Goal: Information Seeking & Learning: Learn about a topic

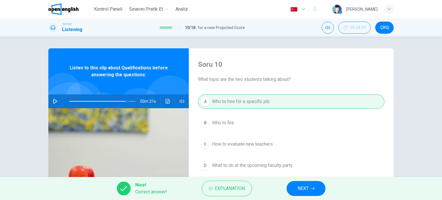
scroll to position [19, 0]
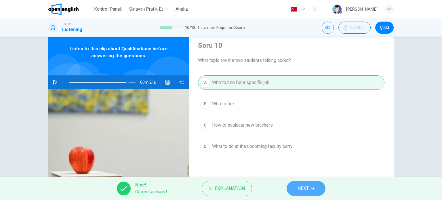
click at [305, 188] on span "NEXT" at bounding box center [302, 188] width 11 height 8
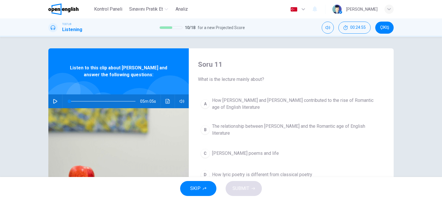
click at [57, 98] on button "button" at bounding box center [55, 101] width 9 height 14
click at [167, 99] on icon "Ses transkripsiyonunu görmek için tıklayın" at bounding box center [167, 101] width 5 height 5
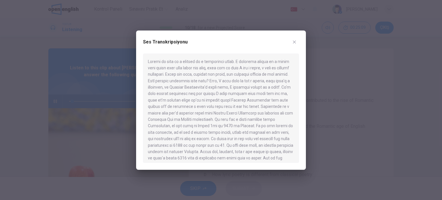
click at [293, 45] on button "button" at bounding box center [294, 41] width 9 height 9
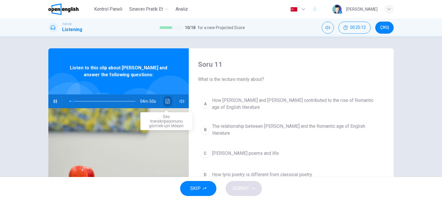
click at [168, 99] on icon "Ses transkripsiyonunu görmek için tıklayın" at bounding box center [167, 101] width 5 height 5
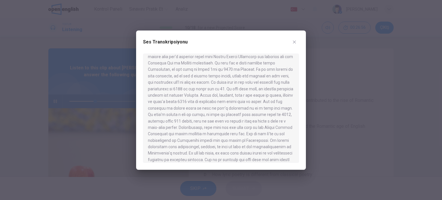
scroll to position [57, 0]
click at [185, 139] on div at bounding box center [221, 107] width 156 height 109
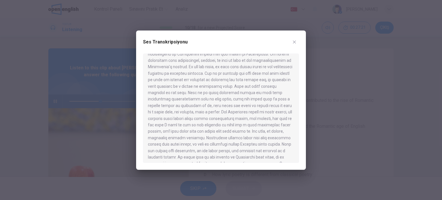
scroll to position [143, 0]
drag, startPoint x: 165, startPoint y: 84, endPoint x: 252, endPoint y: 126, distance: 96.7
click at [252, 126] on div at bounding box center [221, 107] width 156 height 109
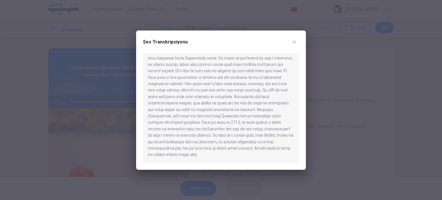
type input "*"
click at [292, 43] on icon "button" at bounding box center [294, 42] width 5 height 5
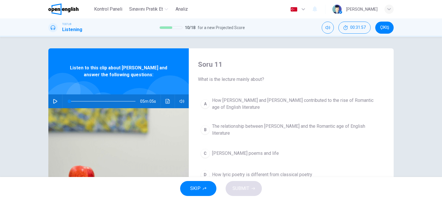
click at [207, 152] on div "C" at bounding box center [204, 153] width 9 height 9
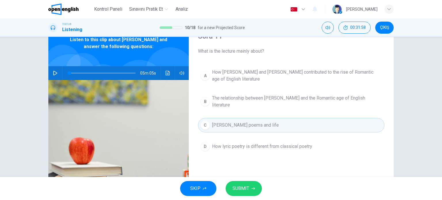
scroll to position [28, 0]
click at [204, 145] on div "D" at bounding box center [204, 145] width 9 height 9
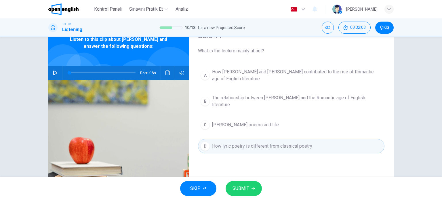
click at [238, 190] on span "SUBMIT" at bounding box center [240, 188] width 17 height 8
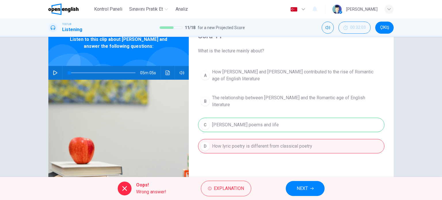
click at [228, 129] on div "A How [PERSON_NAME] and [PERSON_NAME] contributed to the rise of Romantic age o…" at bounding box center [291, 115] width 186 height 99
click at [307, 185] on button "NEXT" at bounding box center [305, 188] width 39 height 15
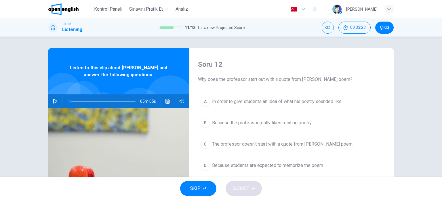
scroll to position [0, 0]
click at [163, 102] on button "Ses transkripsiyonunu görmek için tıklayın" at bounding box center [167, 101] width 9 height 14
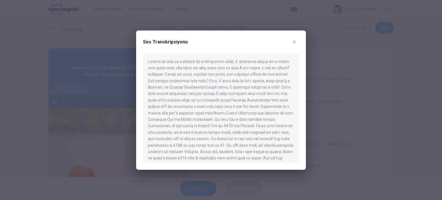
click at [296, 41] on icon "button" at bounding box center [294, 42] width 5 height 5
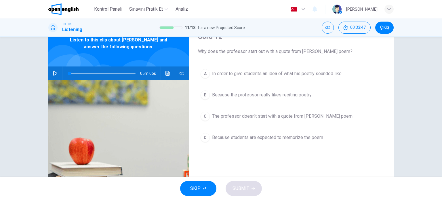
click at [247, 116] on span "The professor doesn't start with a quote from [PERSON_NAME] poem" at bounding box center [282, 116] width 140 height 7
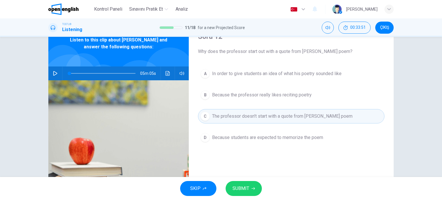
scroll to position [28, 0]
click at [204, 71] on div "A" at bounding box center [204, 73] width 9 height 9
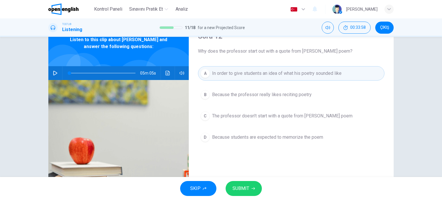
click at [244, 182] on button "SUBMIT" at bounding box center [243, 188] width 36 height 15
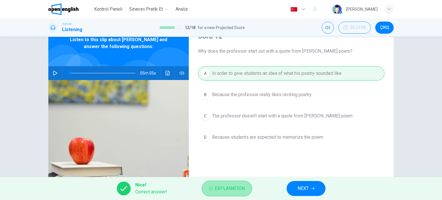
click at [212, 186] on button "Explanation" at bounding box center [227, 189] width 50 height 16
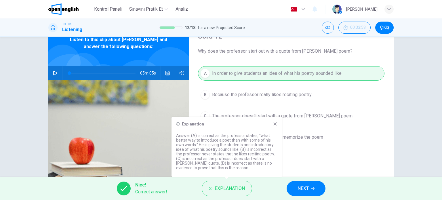
drag, startPoint x: 207, startPoint y: 132, endPoint x: 251, endPoint y: 133, distance: 43.7
click at [251, 133] on div "Explanation Answer (A) is correct as the professor states, "what better way to …" at bounding box center [226, 147] width 110 height 60
click at [310, 187] on button "NEXT" at bounding box center [305, 188] width 39 height 15
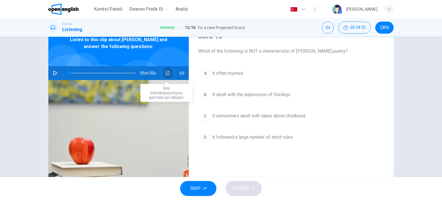
click at [165, 74] on icon "Ses transkripsiyonunu görmek için tıklayın" at bounding box center [167, 73] width 4 height 5
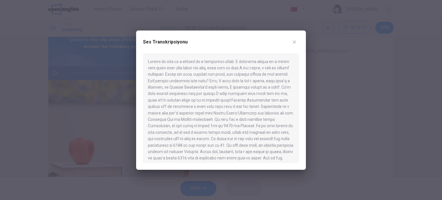
drag, startPoint x: 219, startPoint y: 87, endPoint x: 240, endPoint y: 87, distance: 21.3
click at [240, 87] on div at bounding box center [221, 107] width 156 height 109
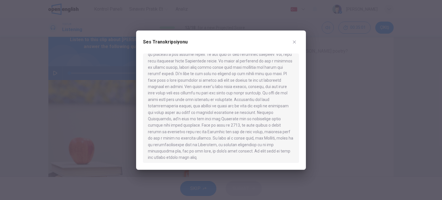
scroll to position [267, 0]
click at [290, 44] on button "button" at bounding box center [294, 41] width 9 height 9
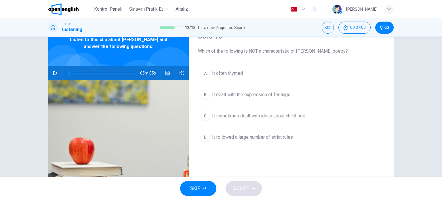
click at [231, 112] on span "It sometimes dealt with ideas about childhood" at bounding box center [258, 115] width 93 height 7
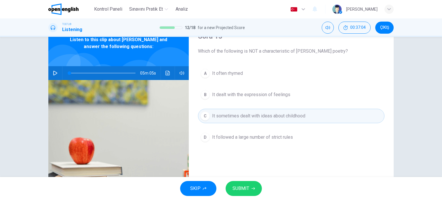
click at [249, 185] on button "SUBMIT" at bounding box center [243, 188] width 36 height 15
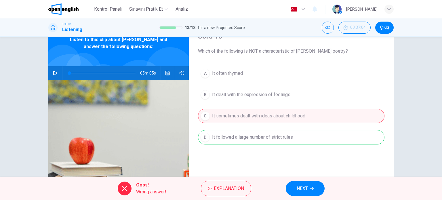
click at [238, 142] on div "A It often rhymed B It dealt with the expression of feelings C It sometimes dea…" at bounding box center [291, 111] width 186 height 90
click at [293, 186] on button "NEXT" at bounding box center [305, 188] width 39 height 15
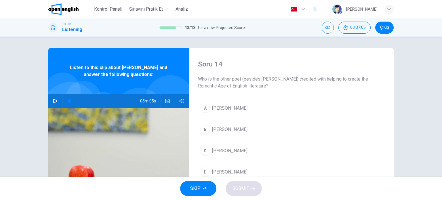
scroll to position [0, 0]
drag, startPoint x: 277, startPoint y: 80, endPoint x: 301, endPoint y: 79, distance: 23.9
click at [301, 79] on span "Who is the other poet (besides [PERSON_NAME]) credited with helping to create t…" at bounding box center [291, 83] width 186 height 14
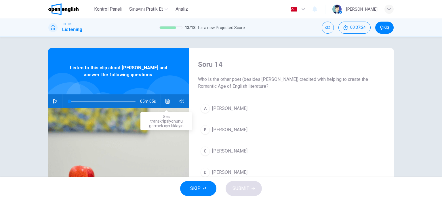
click at [163, 99] on button "Ses transkripsiyonunu görmek için tıklayın" at bounding box center [167, 101] width 9 height 14
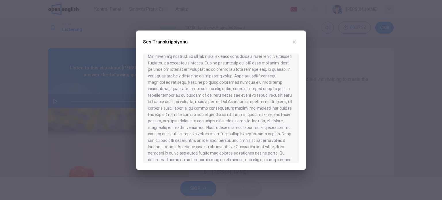
scroll to position [153, 0]
click at [296, 42] on icon "button" at bounding box center [294, 42] width 5 height 5
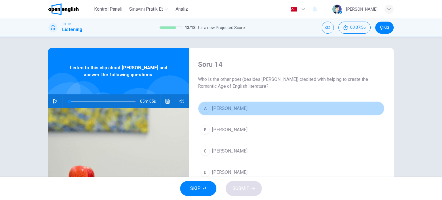
click at [229, 106] on span "[PERSON_NAME]" at bounding box center [229, 108] width 35 height 7
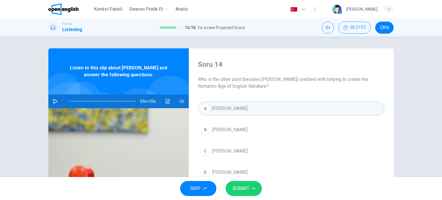
click at [246, 181] on div "SKIP SUBMIT" at bounding box center [221, 188] width 442 height 23
click at [244, 185] on span "SUBMIT" at bounding box center [240, 188] width 17 height 8
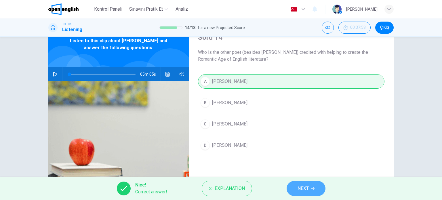
click at [293, 187] on button "NEXT" at bounding box center [305, 188] width 39 height 15
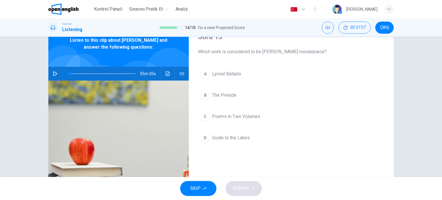
scroll to position [28, 0]
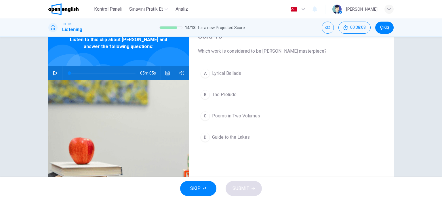
click at [230, 94] on span "The Prelude" at bounding box center [224, 94] width 24 height 7
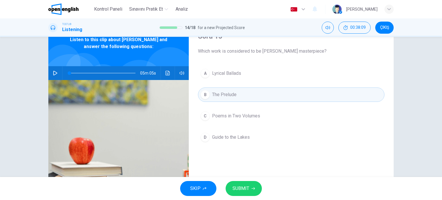
click at [244, 190] on span "SUBMIT" at bounding box center [240, 188] width 17 height 8
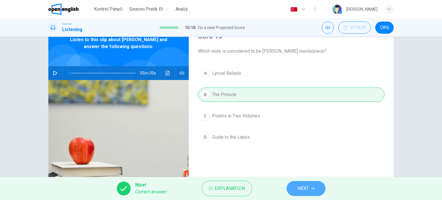
click at [304, 187] on span "NEXT" at bounding box center [302, 188] width 11 height 8
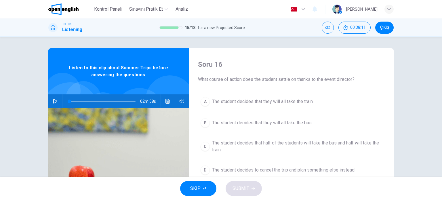
click at [54, 100] on icon "button" at bounding box center [55, 101] width 5 height 5
click at [165, 100] on icon "Ses transkripsiyonunu görmek için tıklayın" at bounding box center [167, 101] width 5 height 5
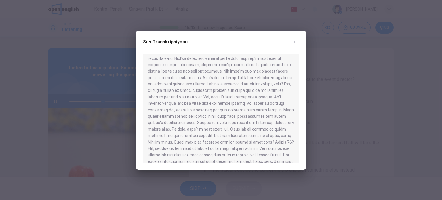
scroll to position [118, 0]
click at [292, 41] on icon "button" at bounding box center [294, 42] width 5 height 5
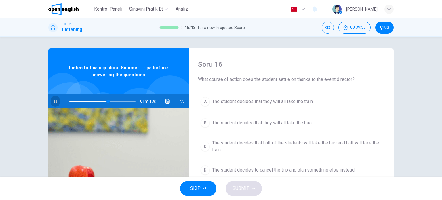
click at [55, 103] on icon "button" at bounding box center [55, 101] width 5 height 5
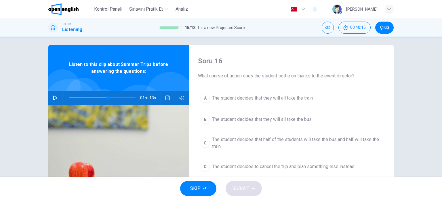
scroll to position [9, 0]
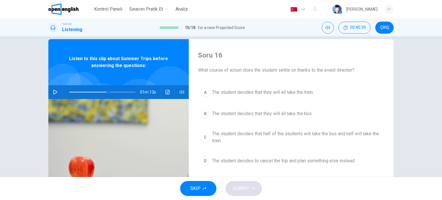
click at [53, 91] on icon "button" at bounding box center [55, 92] width 5 height 5
click at [166, 92] on icon "Ses transkripsiyonunu görmek için tıklayın" at bounding box center [167, 92] width 4 height 5
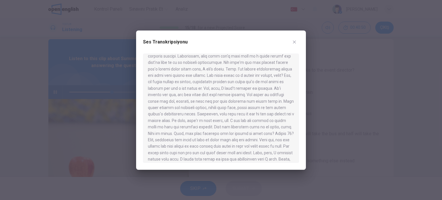
scroll to position [145, 0]
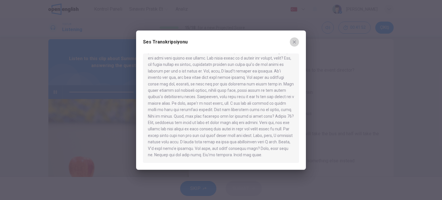
click at [293, 42] on icon "button" at bounding box center [294, 42] width 5 height 5
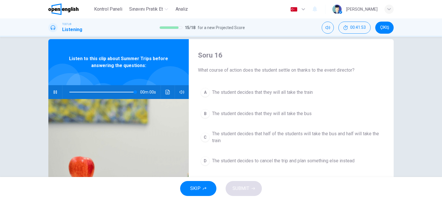
type input "*"
drag, startPoint x: 254, startPoint y: 69, endPoint x: 299, endPoint y: 71, distance: 45.5
click at [299, 71] on span "What course of action does the student settle on thanks to the event director?" at bounding box center [291, 70] width 186 height 7
click at [309, 134] on span "The student decides that half of the students will take the bus and half will t…" at bounding box center [297, 137] width 170 height 14
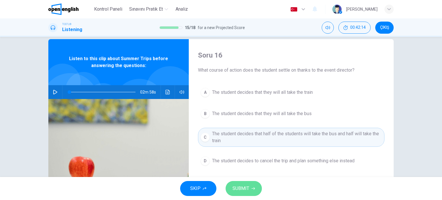
click at [249, 190] on button "SUBMIT" at bounding box center [243, 188] width 36 height 15
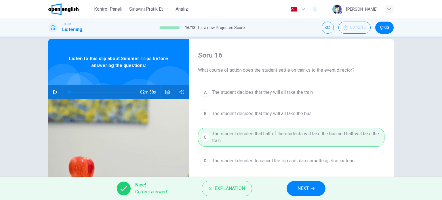
click at [312, 193] on button "NEXT" at bounding box center [305, 188] width 39 height 15
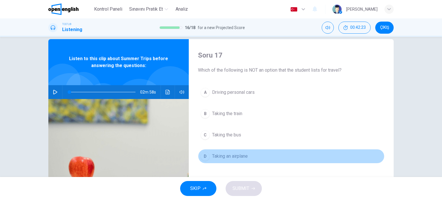
click at [239, 156] on span "Taking an airplane" at bounding box center [230, 156] width 36 height 7
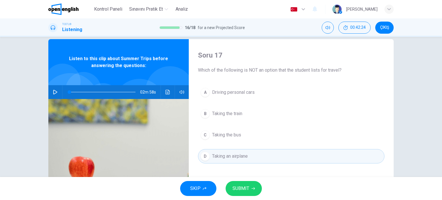
click at [243, 189] on span "SUBMIT" at bounding box center [240, 188] width 17 height 8
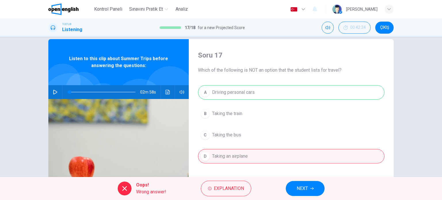
click at [254, 89] on div "A Driving personal cars B Taking the train C Taking the bus D Taking an airplane" at bounding box center [291, 130] width 186 height 90
click at [306, 198] on div "Oops! Wrong answer! Explanation NEXT" at bounding box center [221, 188] width 442 height 23
click at [306, 193] on button "NEXT" at bounding box center [305, 188] width 39 height 15
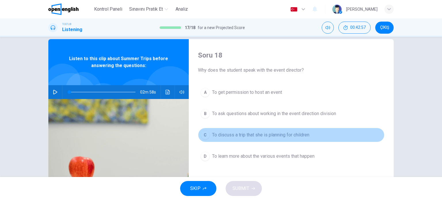
click at [265, 133] on span "To discuss a trip that she is planning for children" at bounding box center [260, 134] width 97 height 7
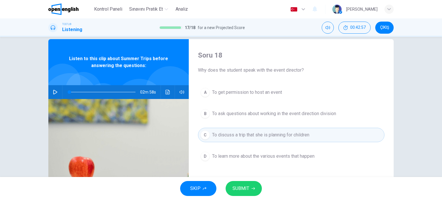
click at [255, 188] on button "SUBMIT" at bounding box center [243, 188] width 36 height 15
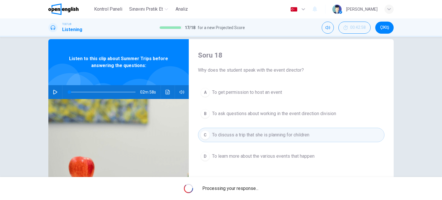
click at [254, 188] on span "Processing your response..." at bounding box center [230, 188] width 56 height 7
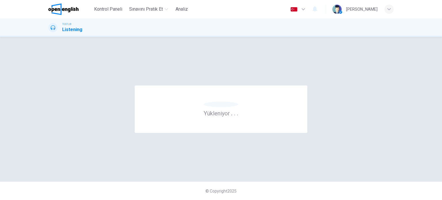
scroll to position [0, 0]
